Goal: Complete application form: Complete application form

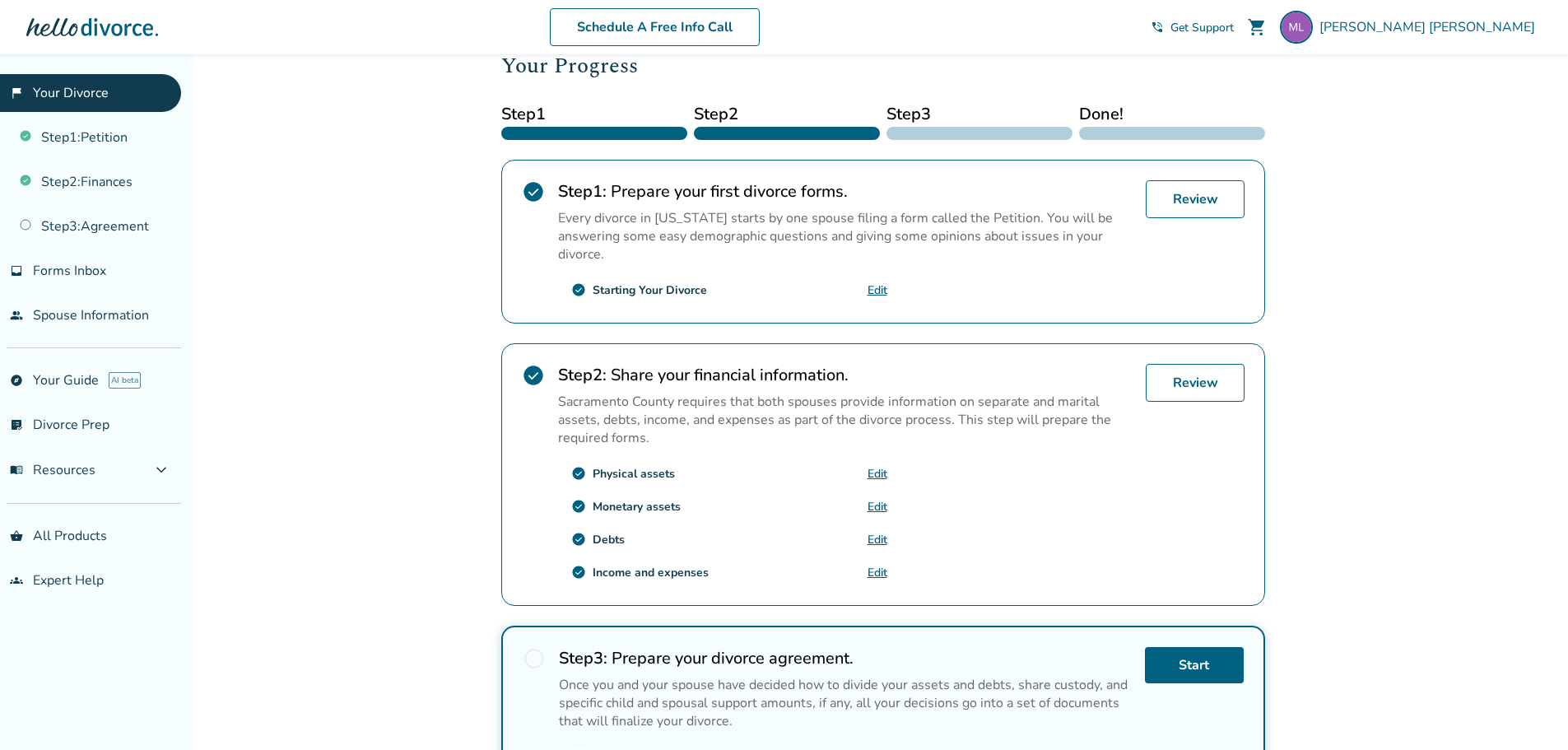
scroll to position [244, 0]
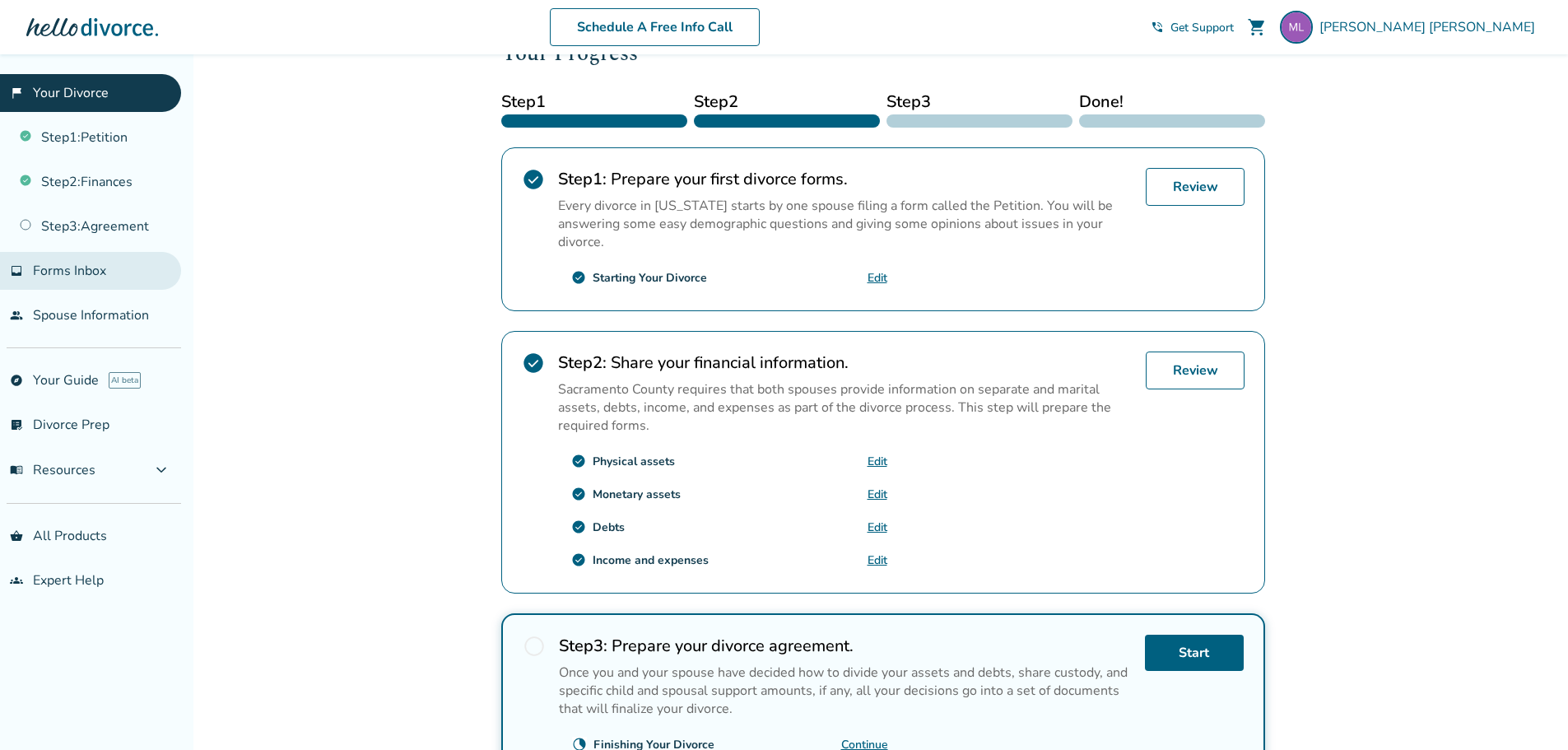
click at [88, 275] on span "Forms Inbox" at bounding box center [69, 270] width 73 height 18
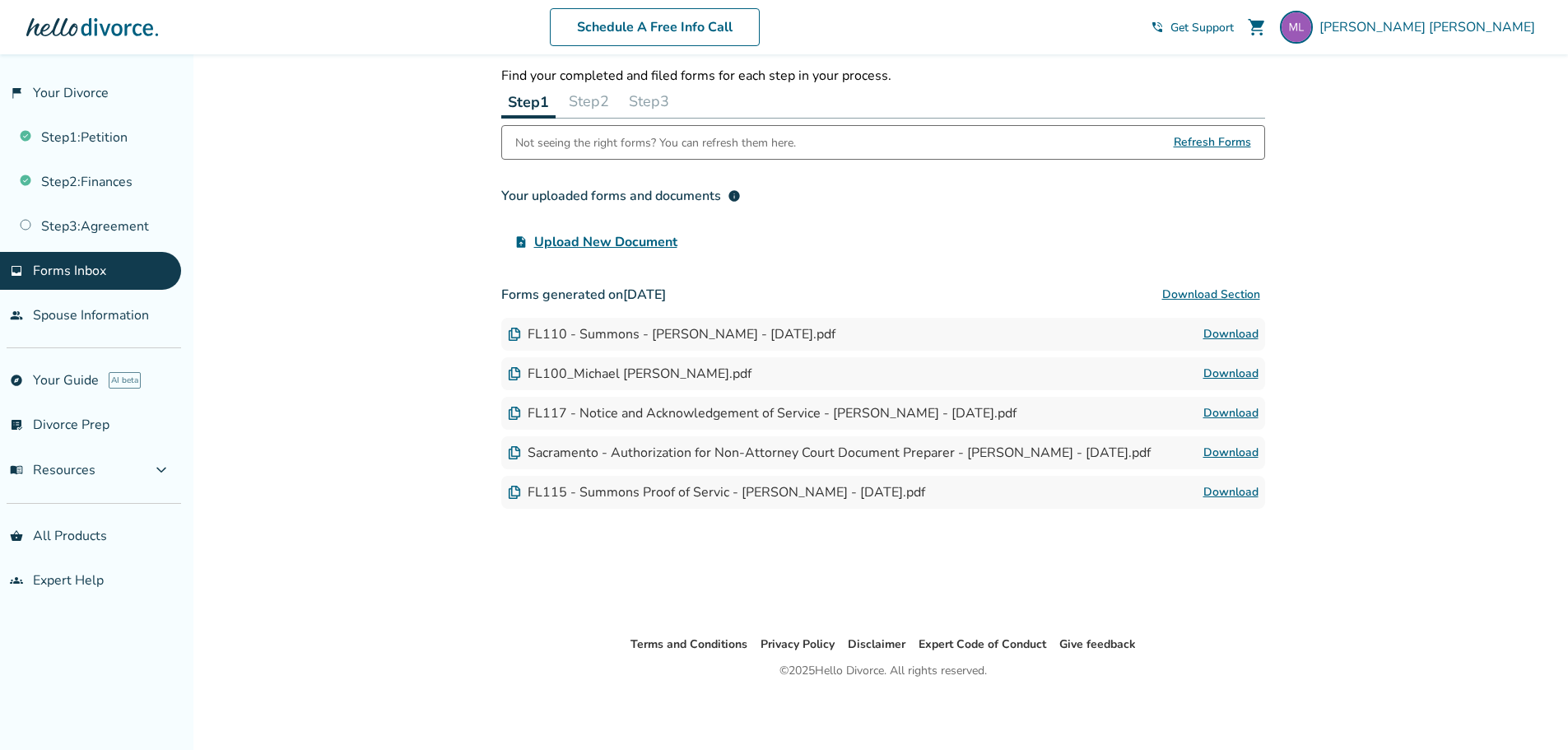
scroll to position [54, 0]
click at [97, 313] on link "people Spouse Information" at bounding box center [91, 315] width 181 height 37
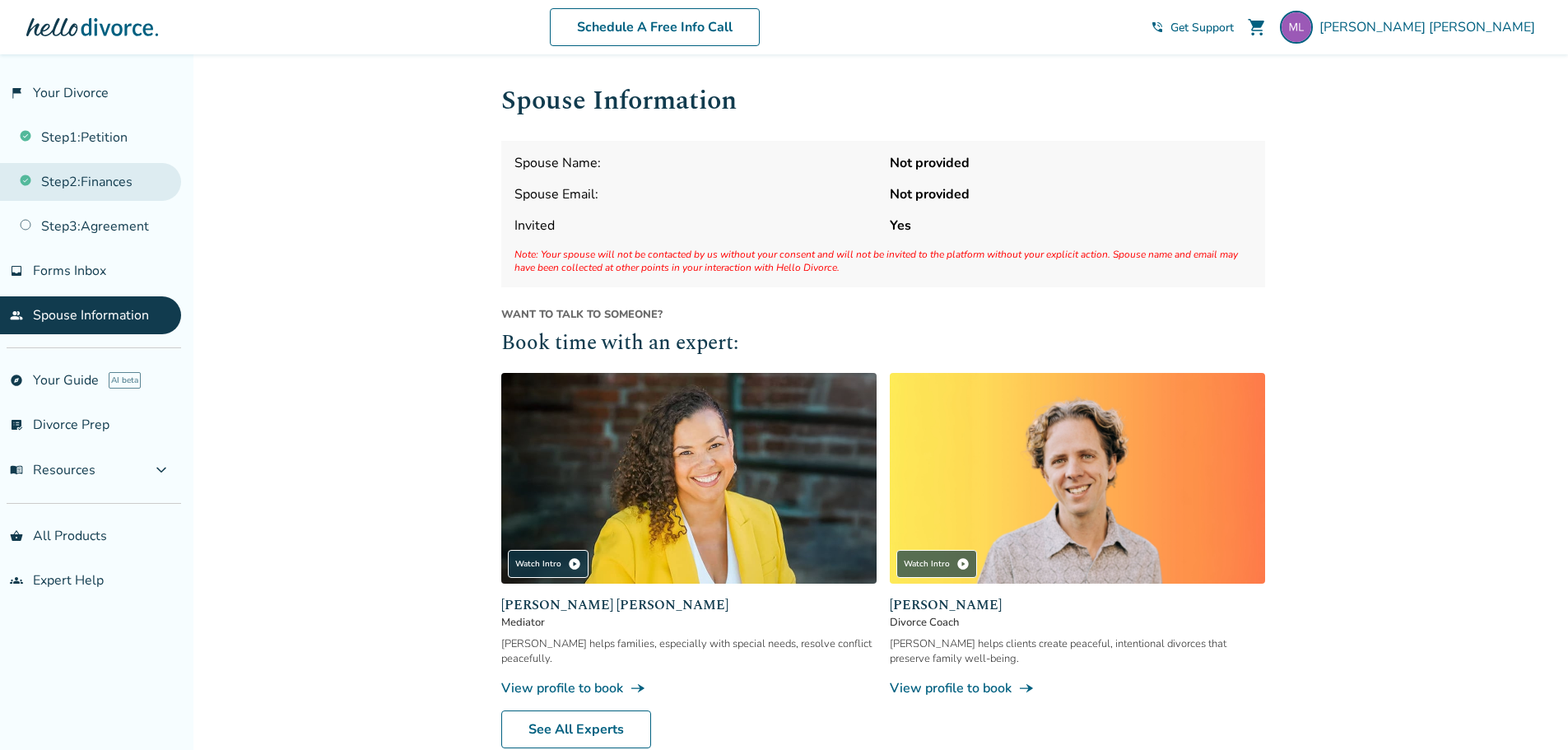
click at [123, 181] on link "Step 2 : Finances" at bounding box center [91, 181] width 181 height 37
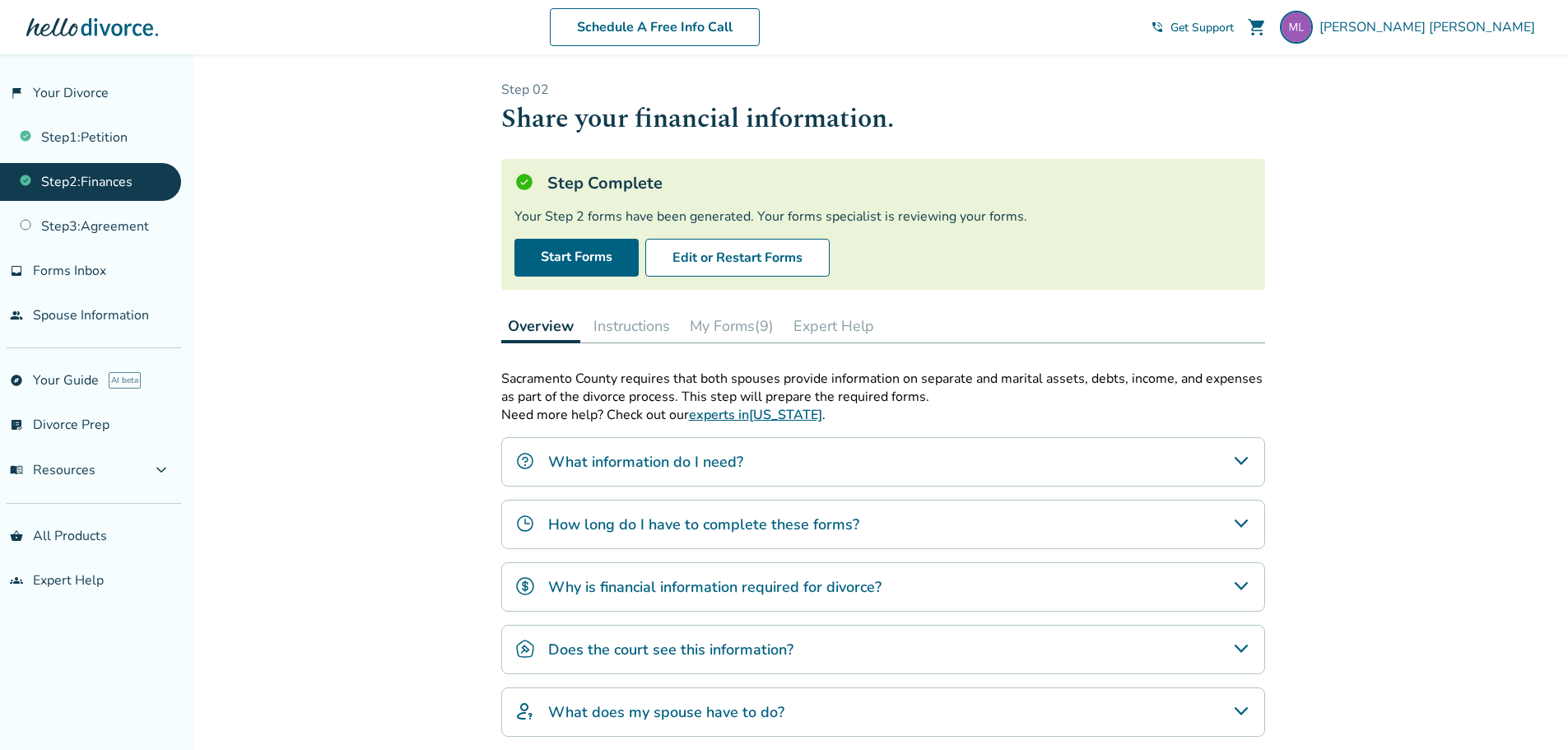
click at [636, 328] on button "Instructions" at bounding box center [632, 325] width 90 height 33
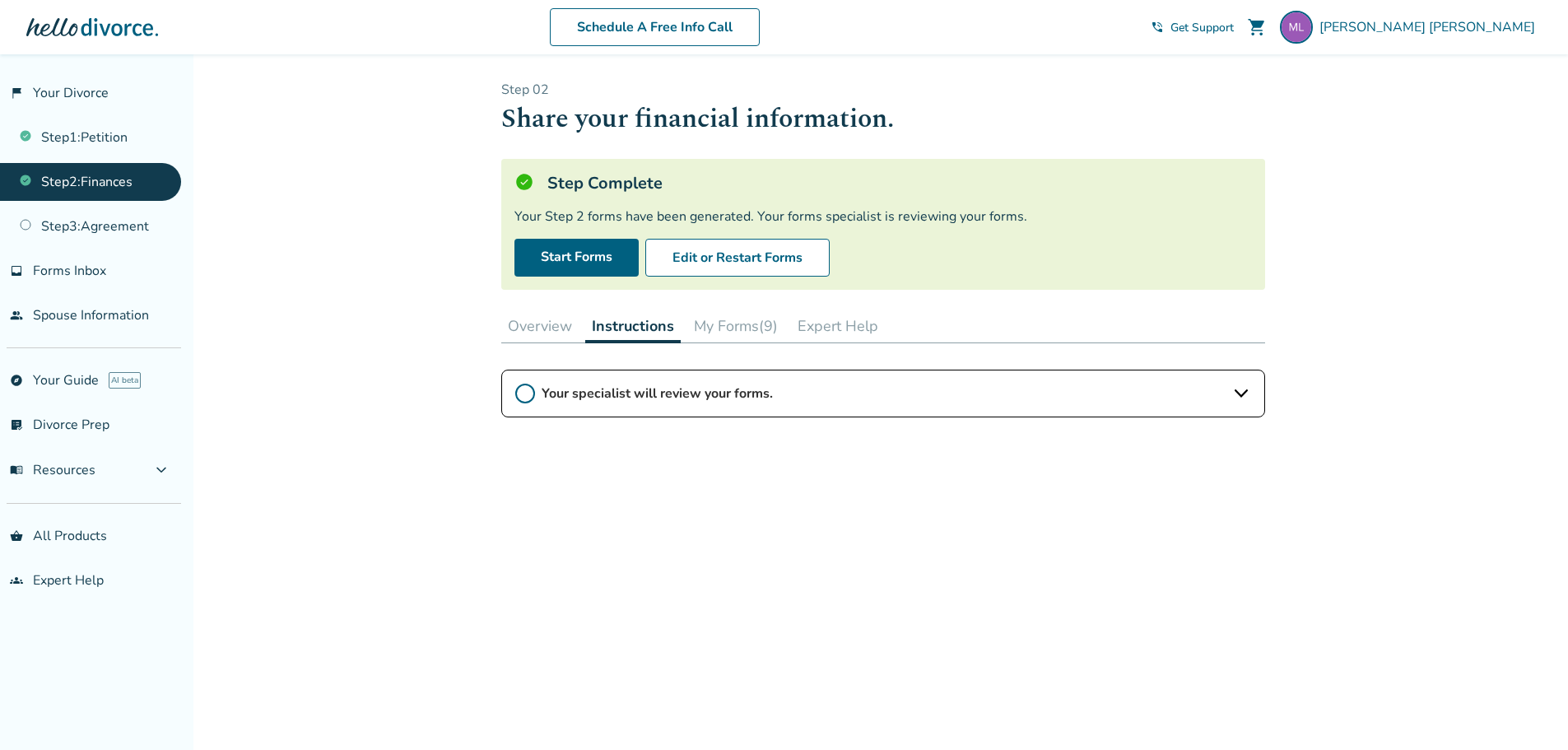
click at [1244, 395] on icon at bounding box center [1241, 393] width 20 height 20
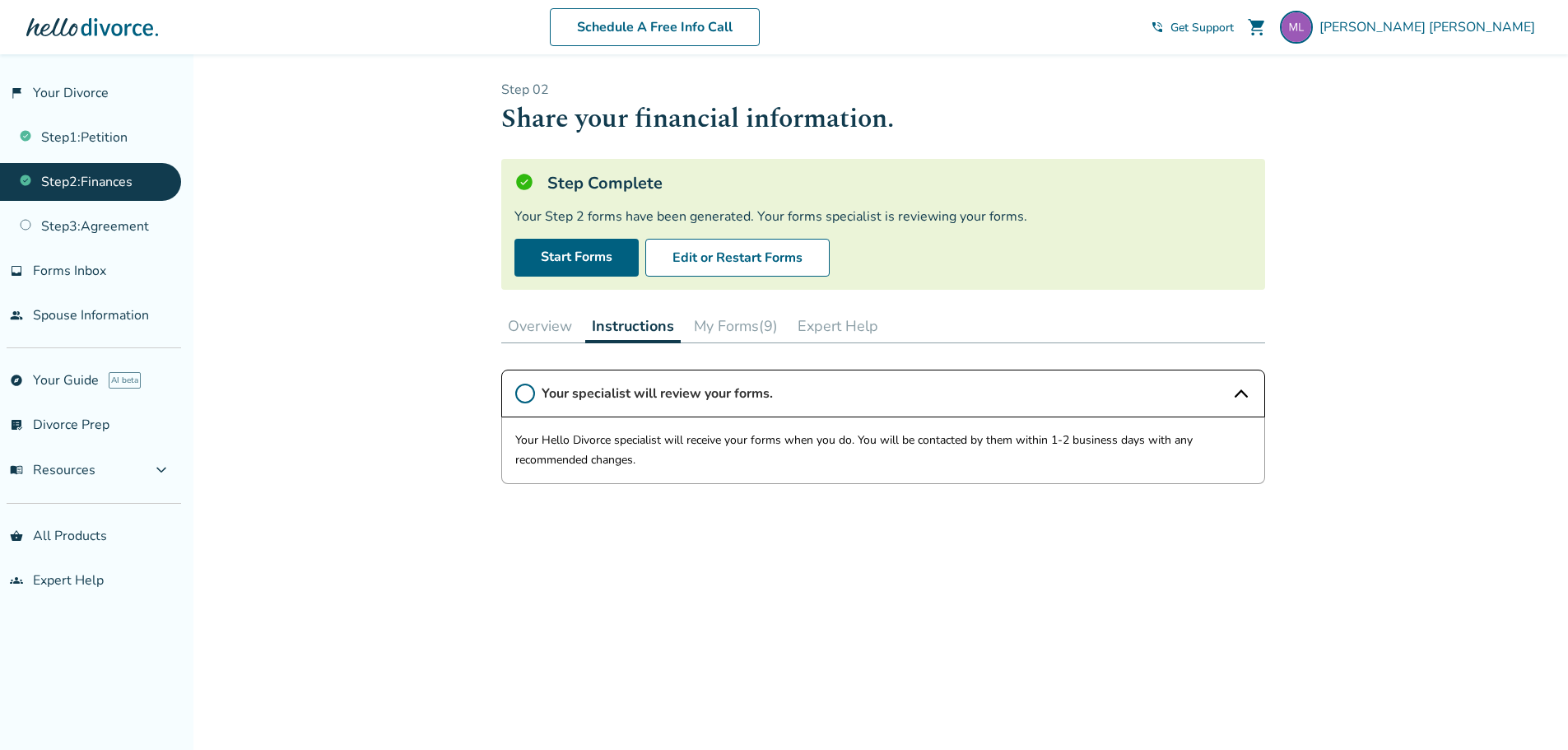
click at [735, 324] on button "My Forms (9)" at bounding box center [736, 325] width 97 height 33
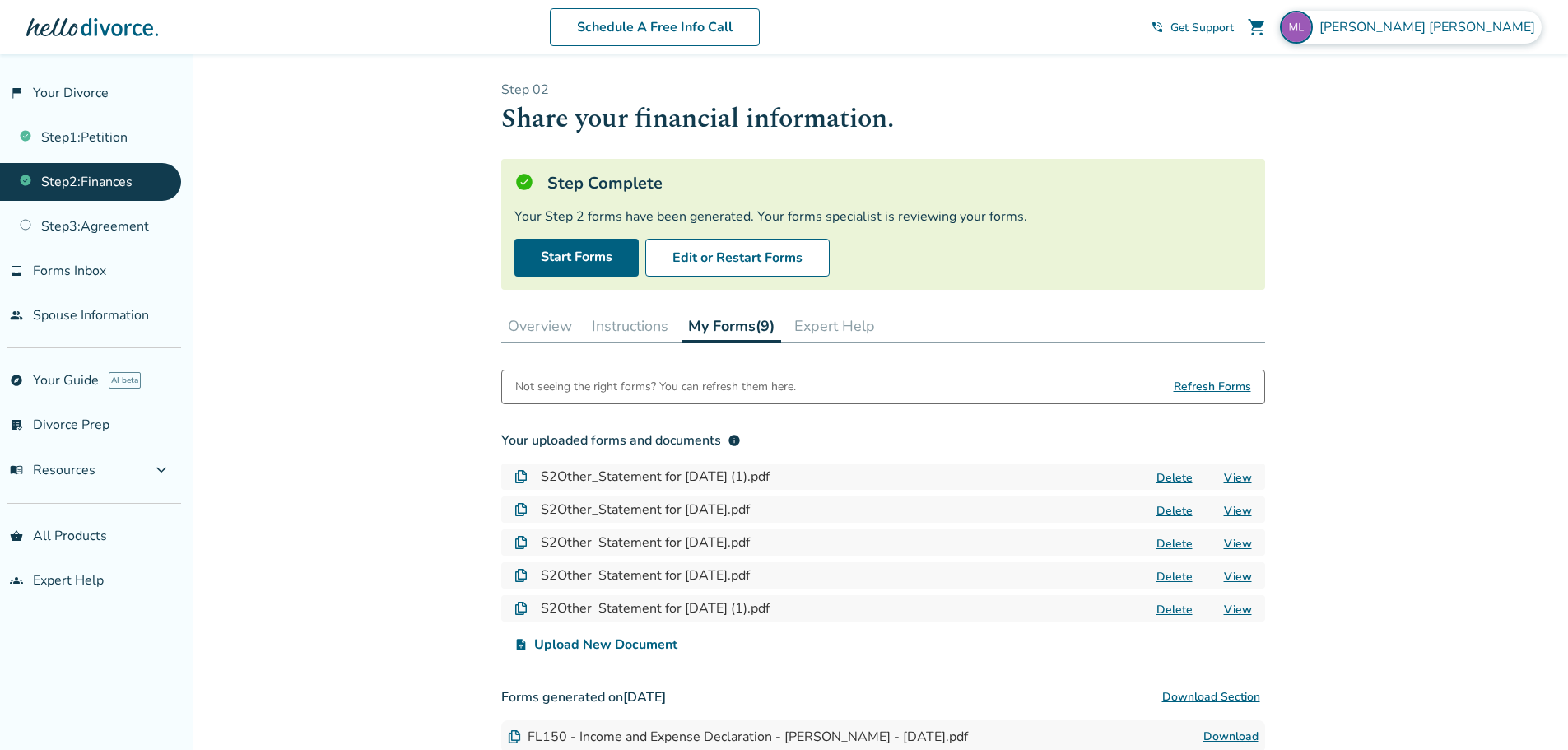
click at [1512, 22] on span "Michael Lewis" at bounding box center [1431, 26] width 223 height 18
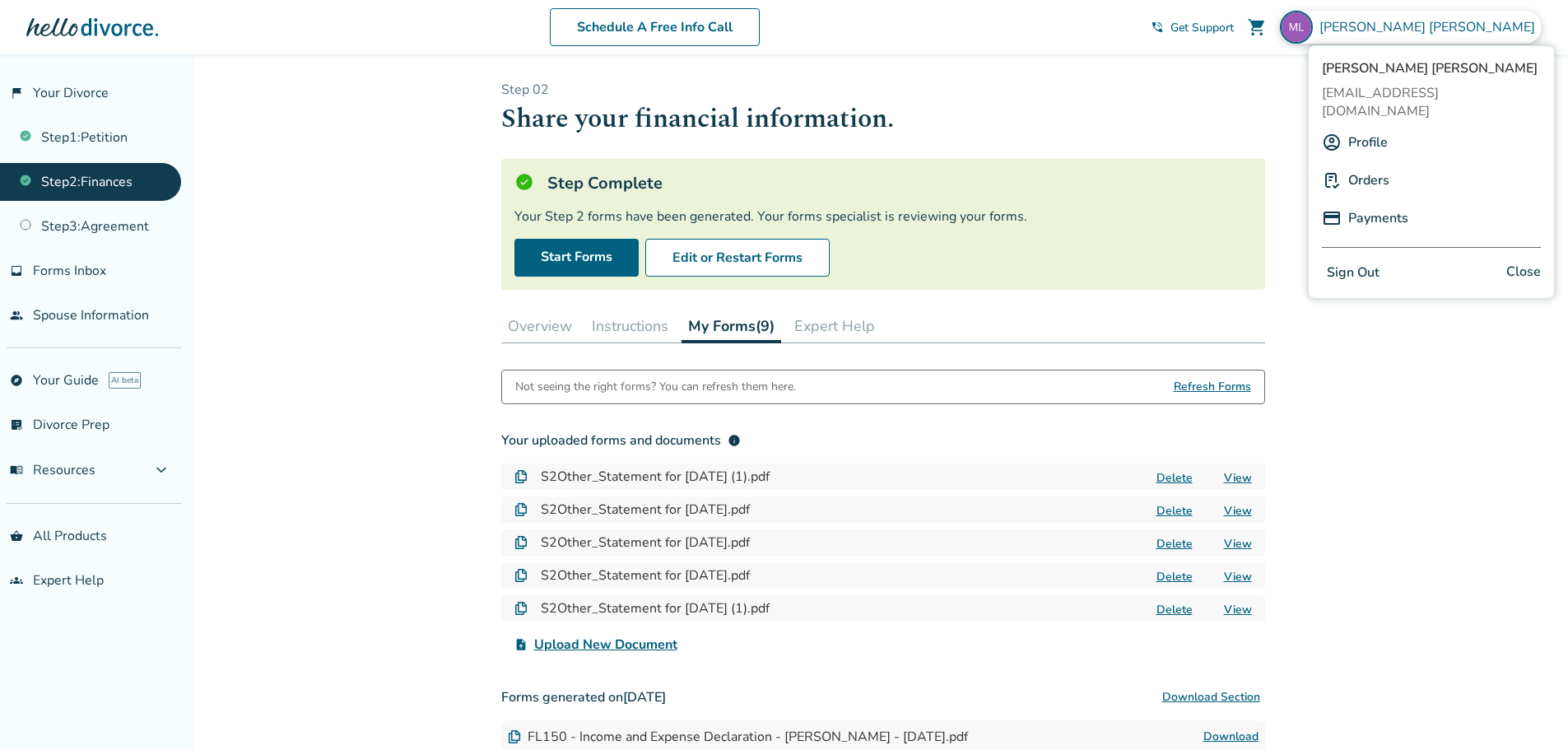
click at [1359, 262] on button "Sign Out" at bounding box center [1353, 273] width 63 height 24
